Goal: Task Accomplishment & Management: Manage account settings

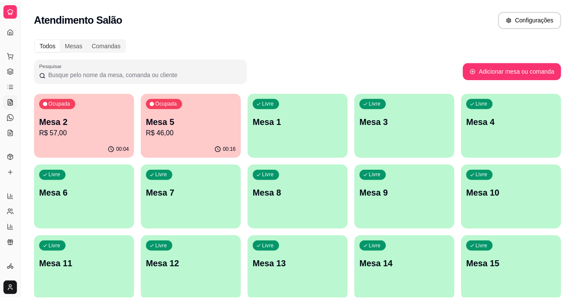
scroll to position [57, 0]
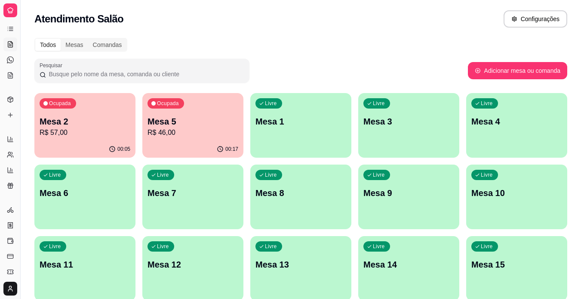
click at [10, 10] on icon at bounding box center [10, 10] width 7 height 7
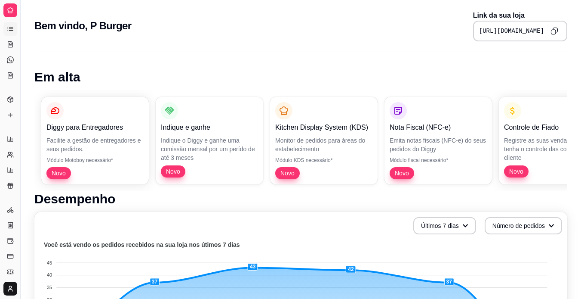
click at [7, 28] on icon at bounding box center [10, 28] width 7 height 7
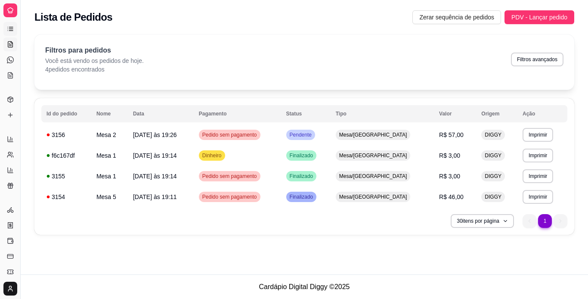
click at [10, 39] on link "Salão / Mesas" at bounding box center [10, 44] width 14 height 14
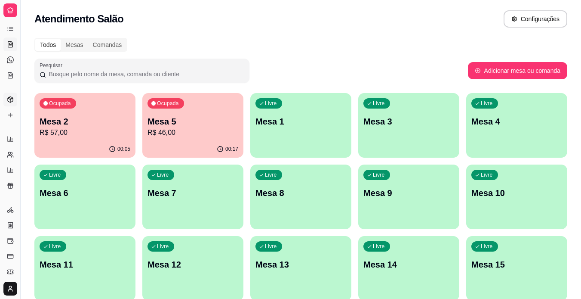
click at [9, 96] on link "Produtos" at bounding box center [10, 100] width 14 height 14
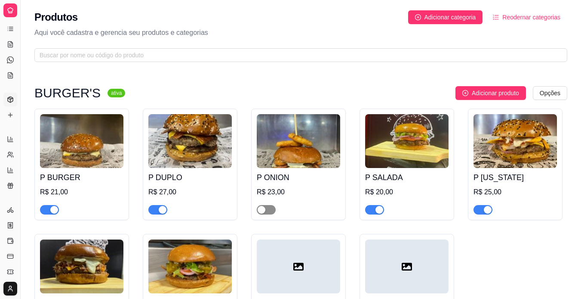
click at [270, 209] on span "button" at bounding box center [266, 209] width 19 height 9
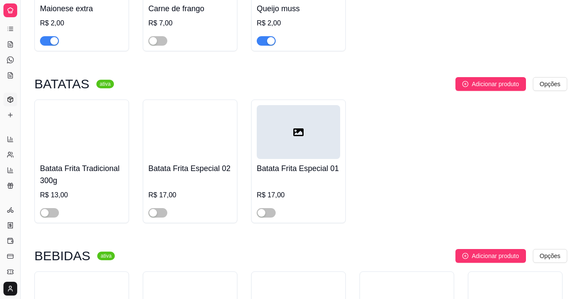
scroll to position [746, 0]
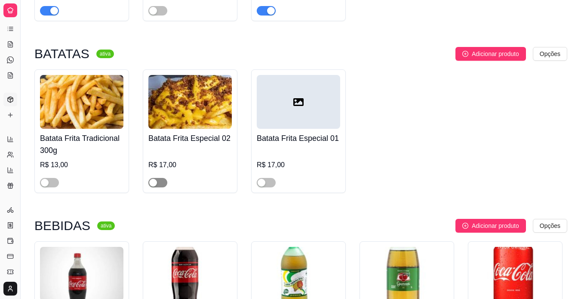
click at [158, 184] on button "button" at bounding box center [157, 182] width 19 height 9
click at [54, 183] on span "button" at bounding box center [49, 182] width 19 height 9
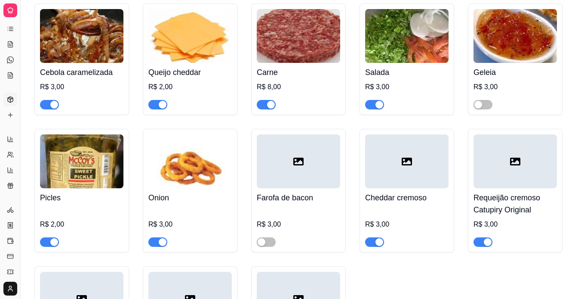
scroll to position [386, 0]
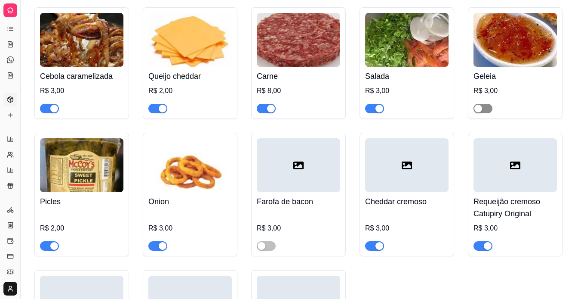
click at [484, 111] on button "button" at bounding box center [483, 108] width 19 height 9
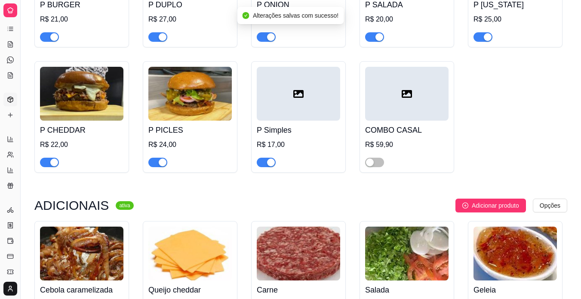
scroll to position [0, 0]
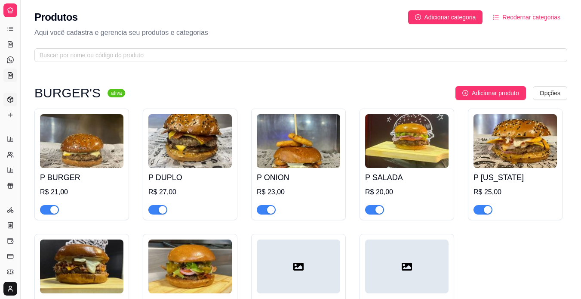
click at [10, 71] on link "KDS" at bounding box center [10, 75] width 14 height 14
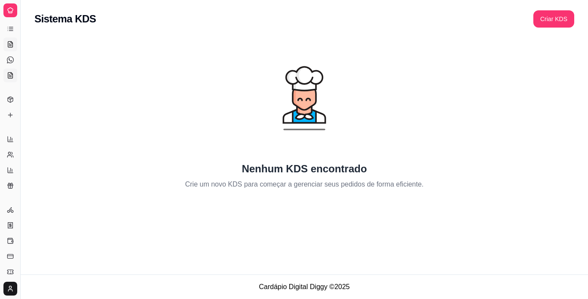
click at [10, 45] on icon at bounding box center [10, 45] width 2 height 0
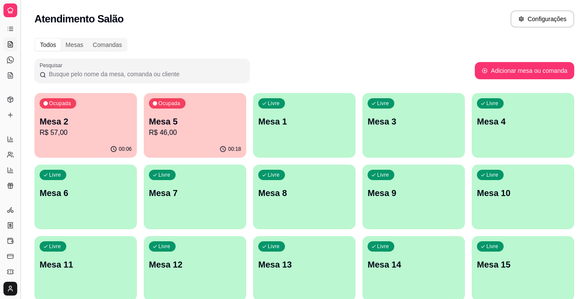
click at [19, 62] on button "Toggle Sidebar" at bounding box center [20, 149] width 7 height 299
drag, startPoint x: 19, startPoint y: 62, endPoint x: 47, endPoint y: 67, distance: 28.9
click at [47, 67] on div "Diggy Sistema de Gestão P P Burger ... Loja aberta Plano Essencial + Mesas até …" at bounding box center [290, 275] width 581 height 550
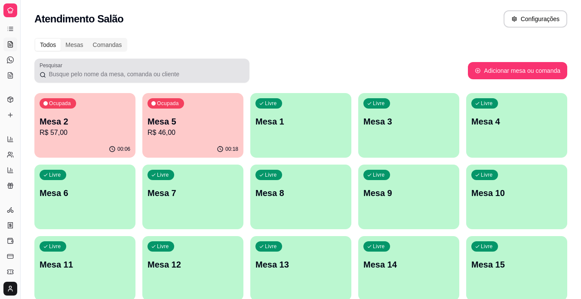
scroll to position [57, 0]
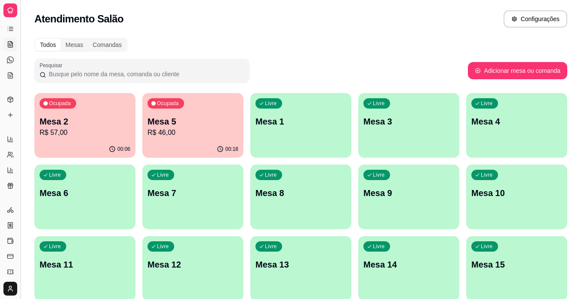
drag, startPoint x: 20, startPoint y: 60, endPoint x: 19, endPoint y: 296, distance: 235.8
click at [19, 296] on button "Toggle Sidebar" at bounding box center [20, 149] width 7 height 299
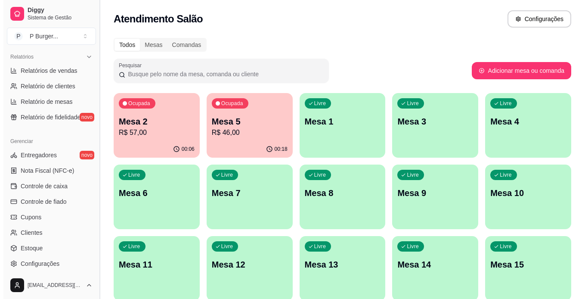
scroll to position [141, 0]
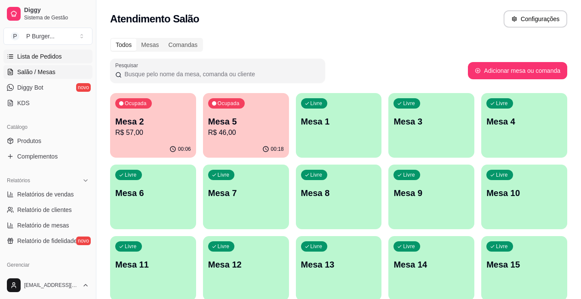
click at [49, 60] on span "Lista de Pedidos" at bounding box center [39, 56] width 45 height 9
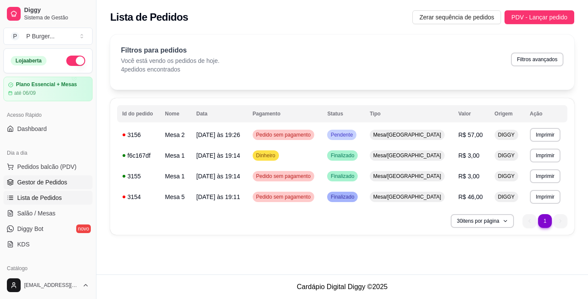
click at [41, 181] on span "Gestor de Pedidos" at bounding box center [42, 182] width 50 height 9
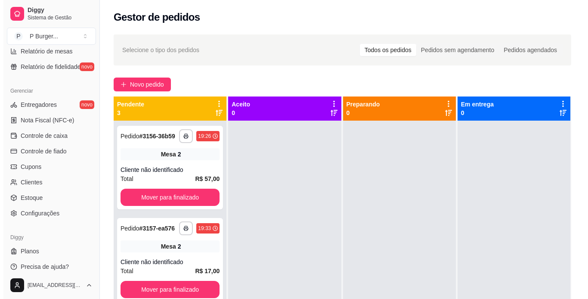
scroll to position [316, 0]
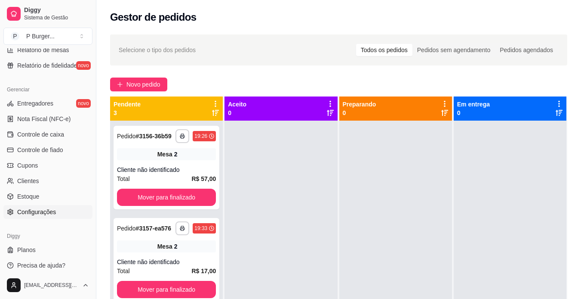
click at [46, 211] on span "Configurações" at bounding box center [36, 211] width 39 height 9
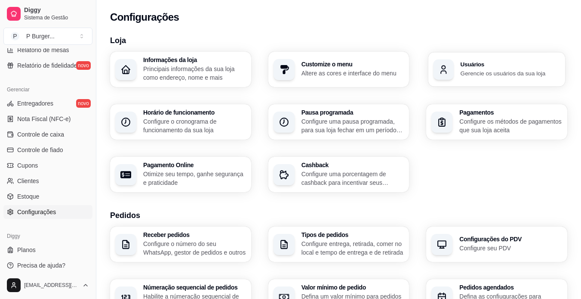
click at [469, 66] on h3 "Usuários" at bounding box center [510, 65] width 99 height 6
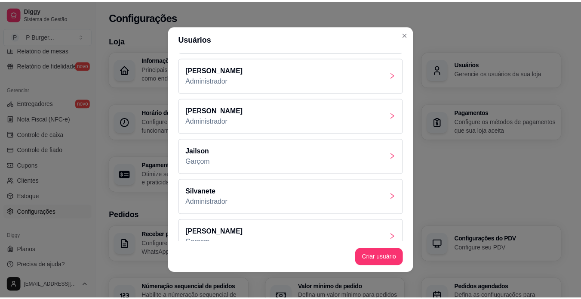
scroll to position [95, 0]
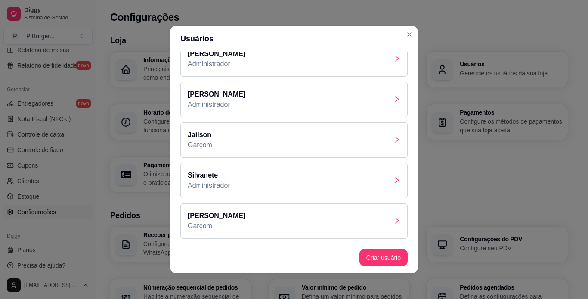
click at [346, 184] on div "Silvanete Administrador" at bounding box center [293, 180] width 227 height 35
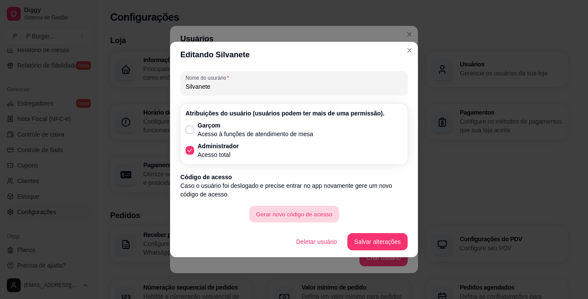
click at [319, 212] on button "Gerar novo código de acesso" at bounding box center [294, 214] width 90 height 17
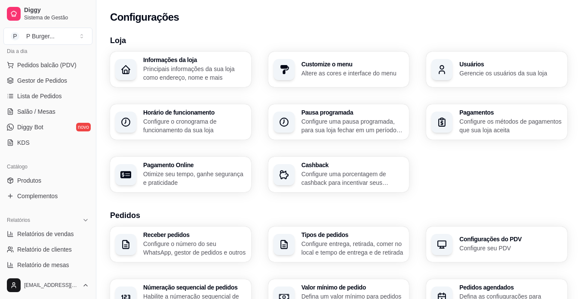
scroll to position [0, 0]
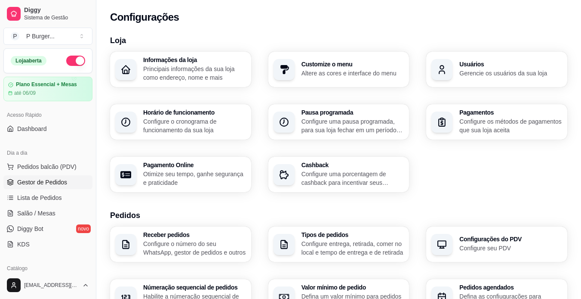
click at [35, 178] on span "Gestor de Pedidos" at bounding box center [42, 182] width 50 height 9
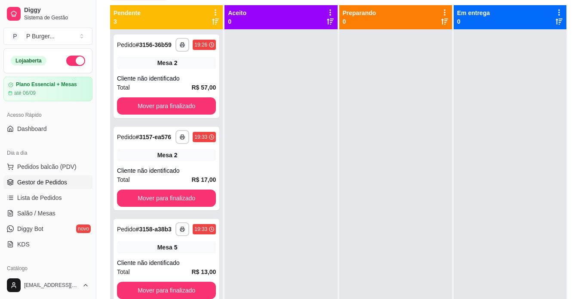
scroll to position [92, 0]
